Goal: Find specific page/section: Find specific page/section

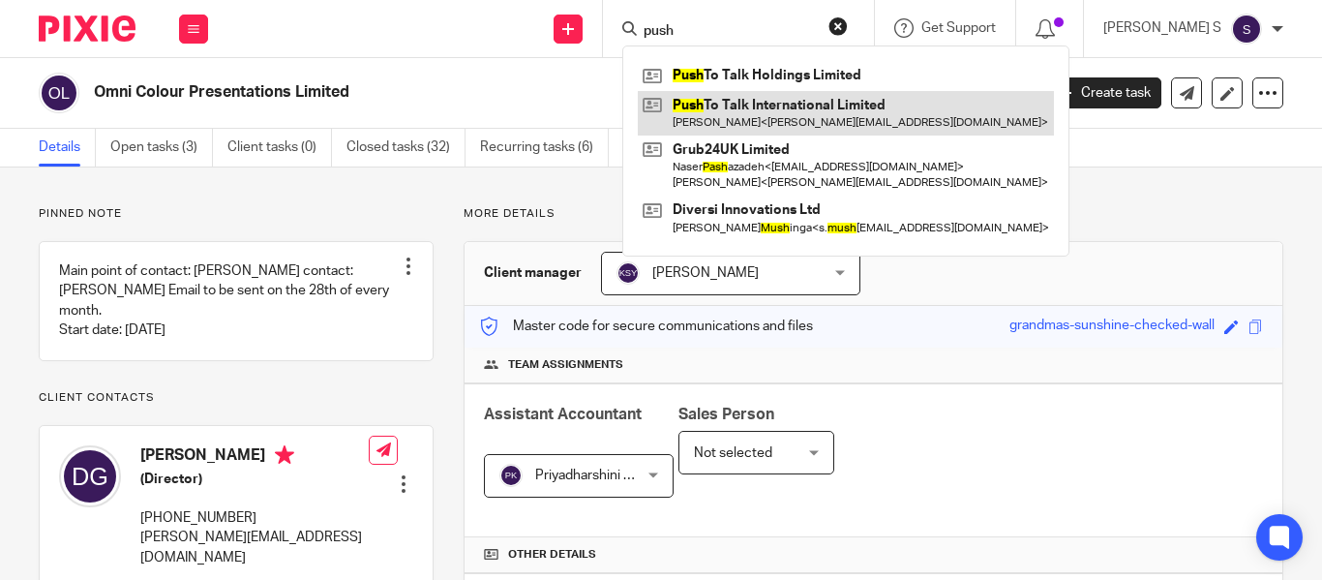
type input "push"
click at [814, 102] on link at bounding box center [846, 113] width 416 height 45
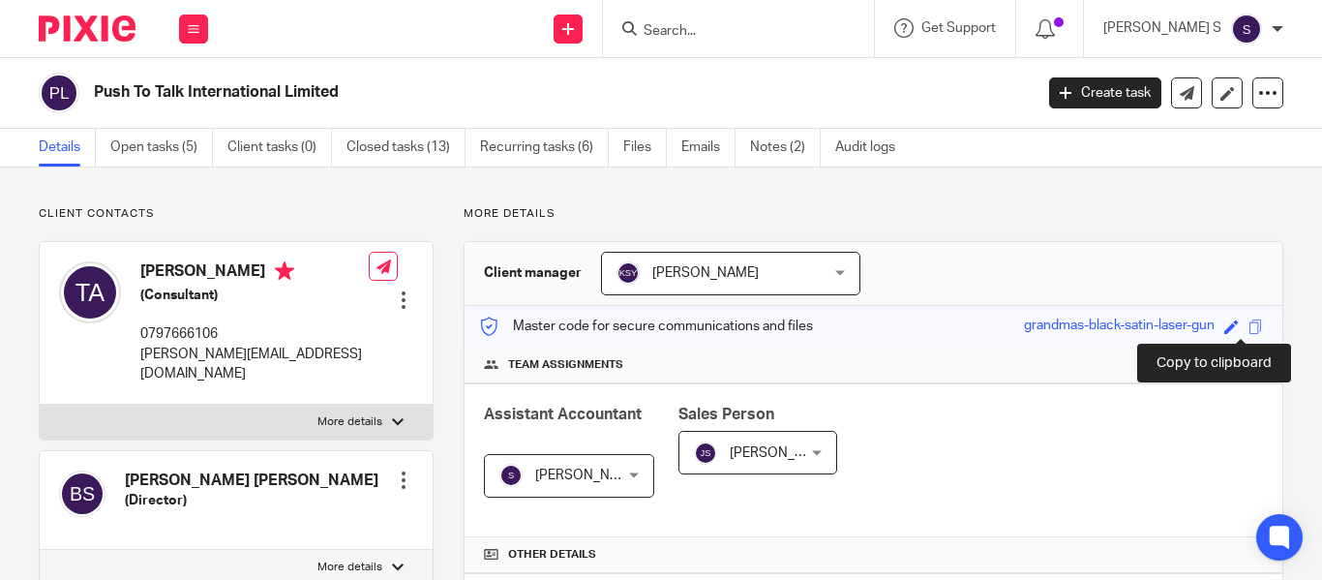
click at [1249, 330] on span at bounding box center [1256, 326] width 15 height 15
